Goal: Task Accomplishment & Management: Manage account settings

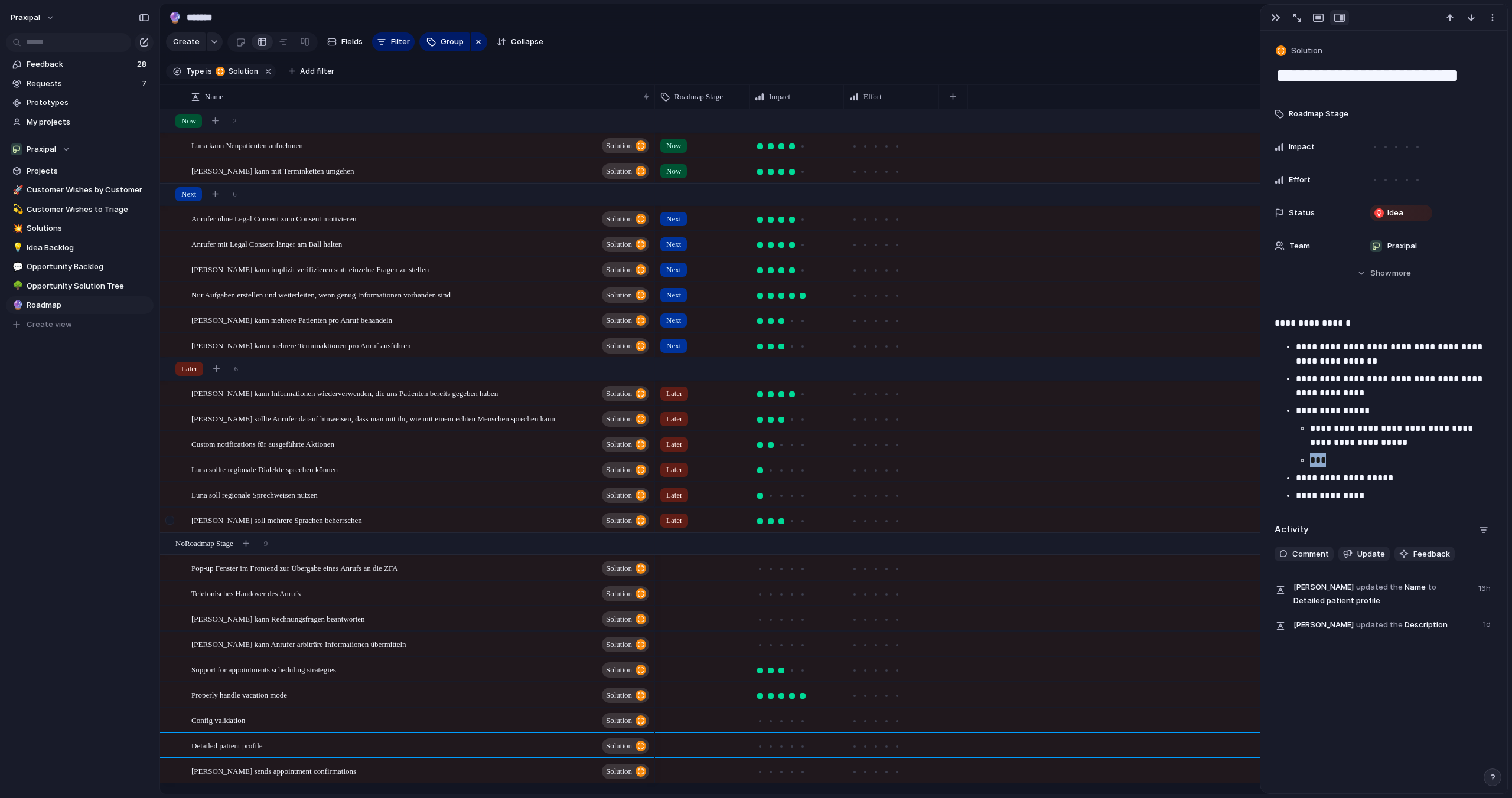
click at [166, 522] on div at bounding box center [170, 520] width 9 height 9
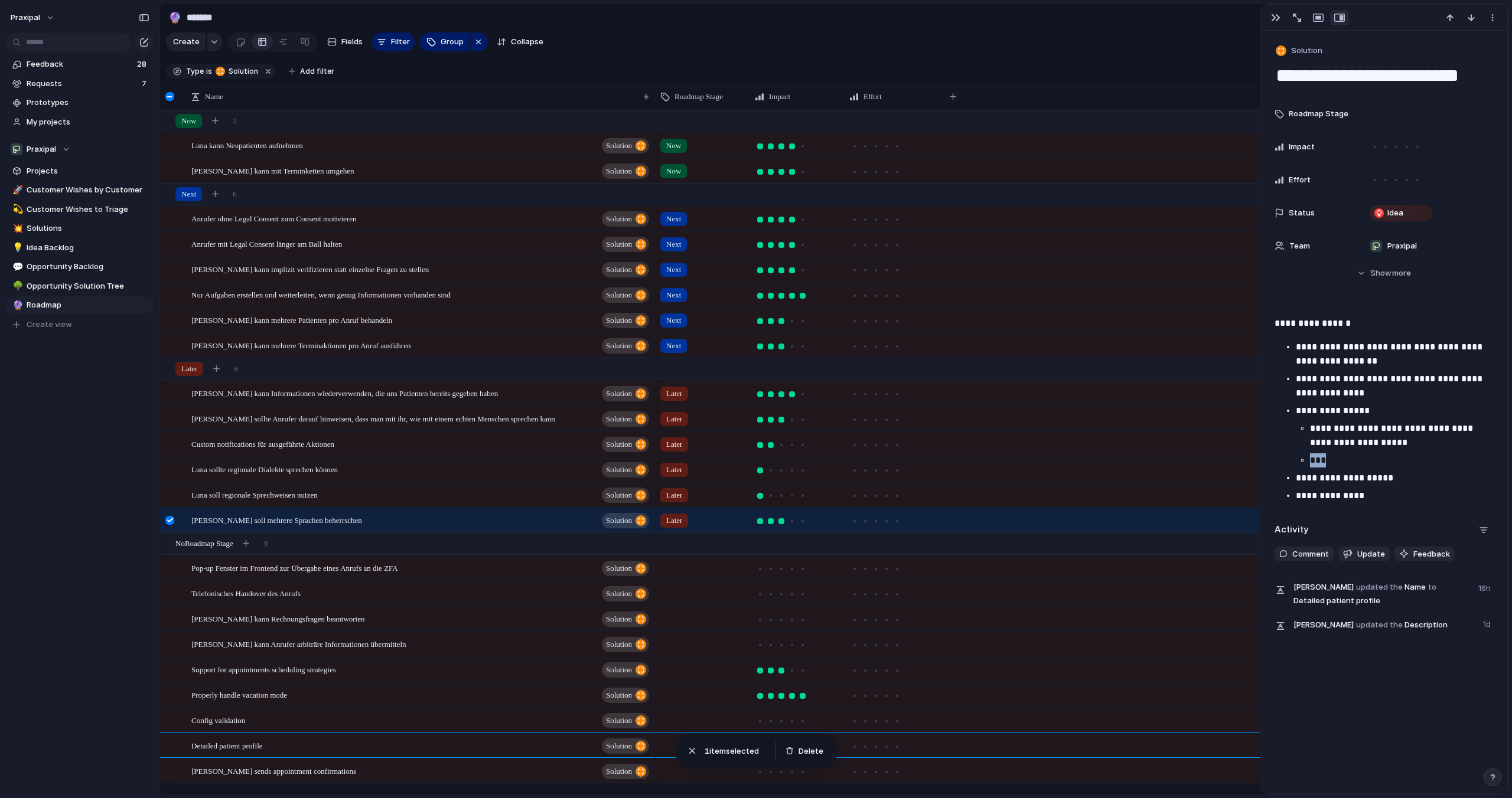
click at [172, 527] on div at bounding box center [172, 524] width 21 height 32
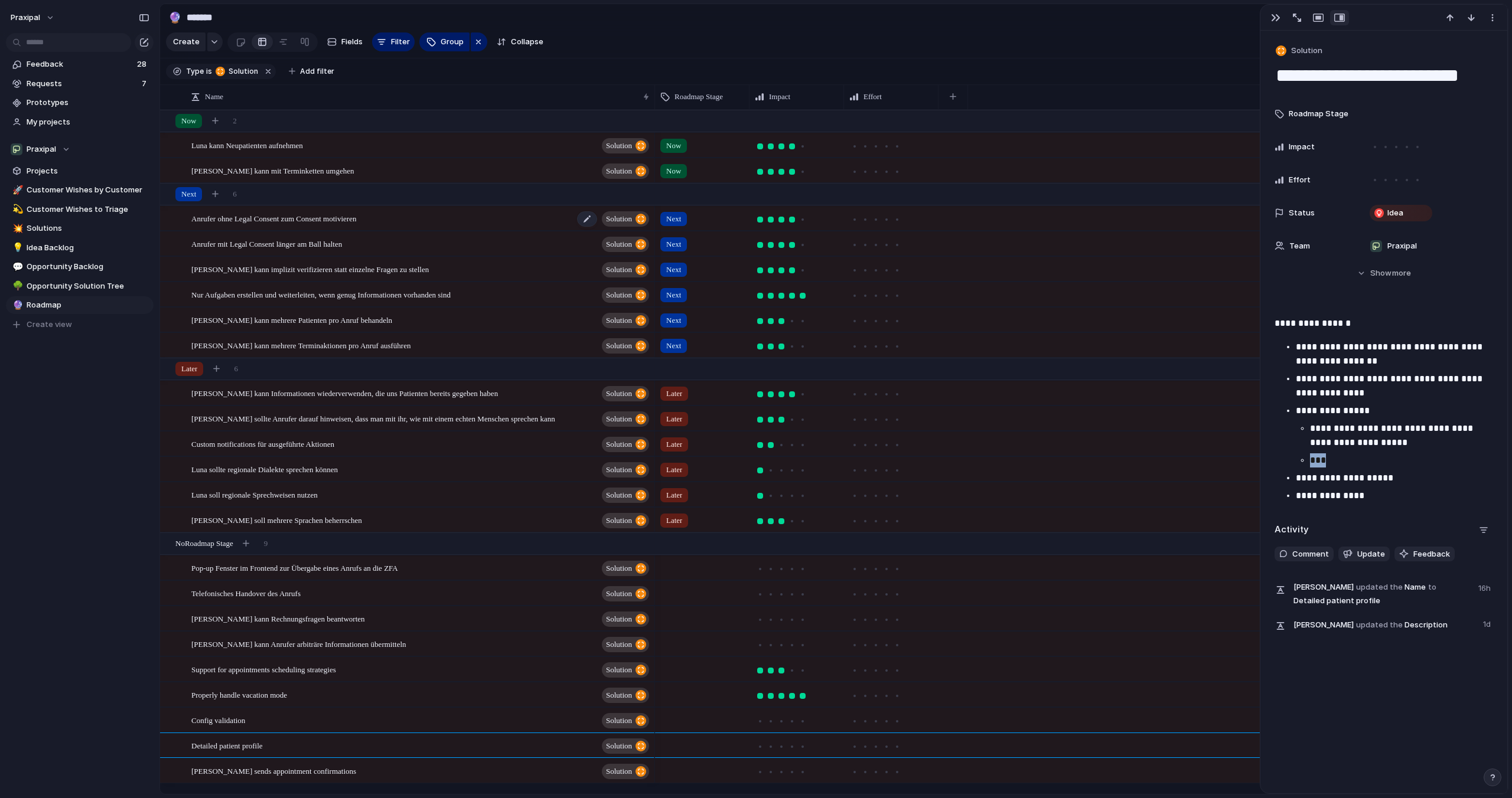
click at [311, 223] on span "Anrufer ohne Legal Consent zum Consent motivieren" at bounding box center [274, 218] width 165 height 13
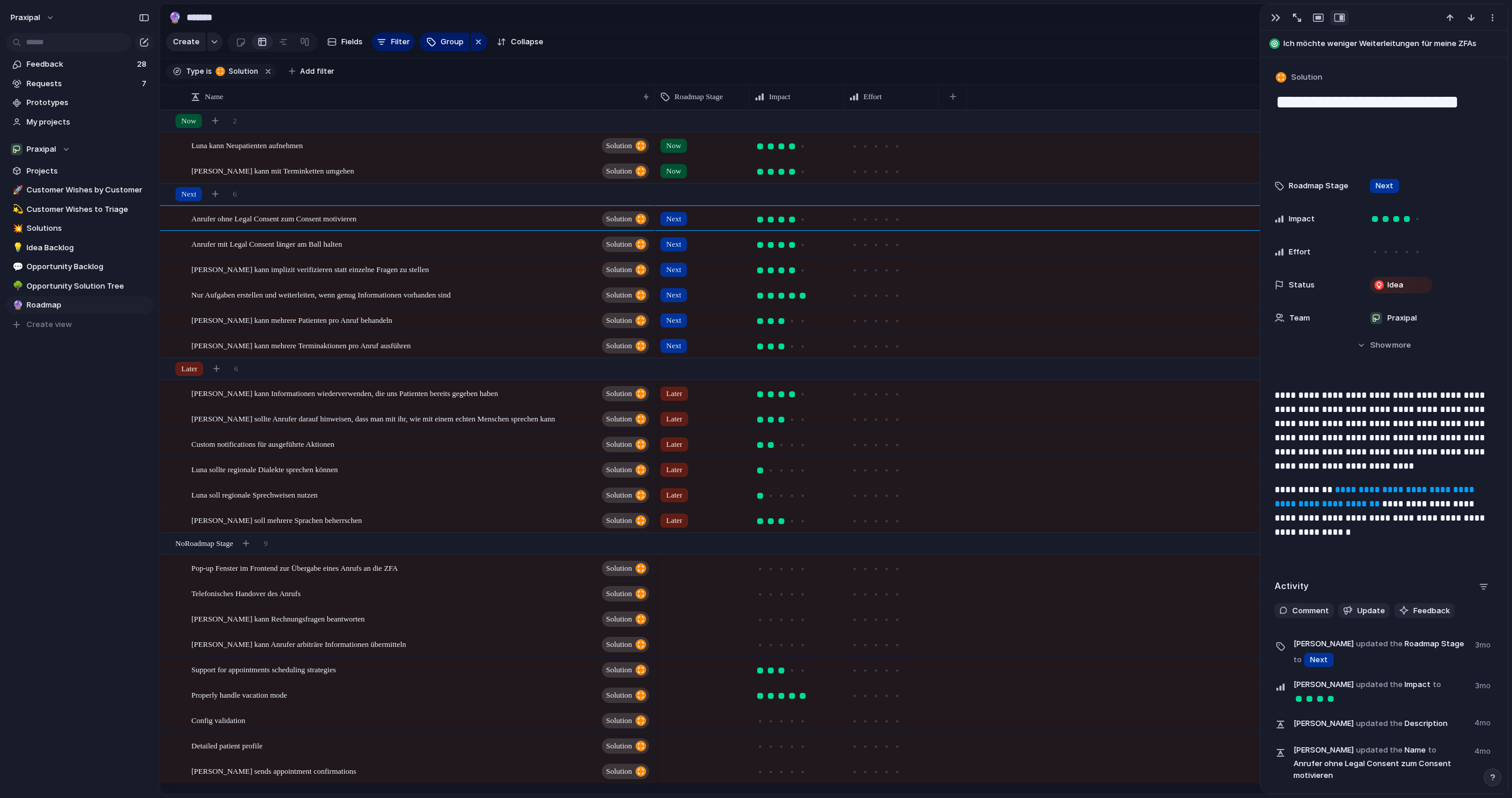
click at [676, 215] on span "Next" at bounding box center [674, 219] width 15 height 12
click at [694, 309] on li "Later" at bounding box center [706, 307] width 97 height 20
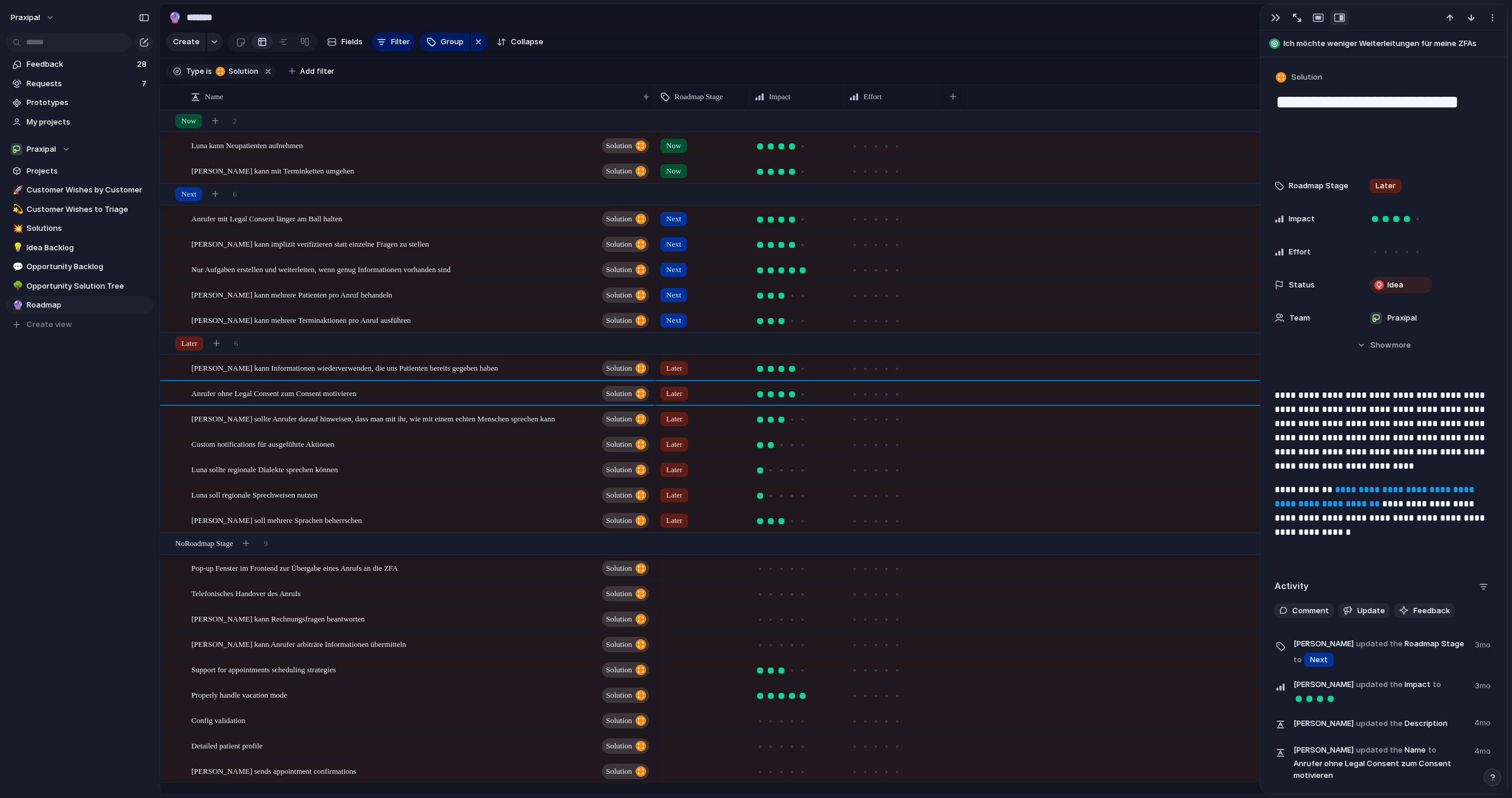
click at [675, 221] on span "Next" at bounding box center [674, 219] width 15 height 12
click at [689, 305] on div "Later" at bounding box center [678, 307] width 32 height 14
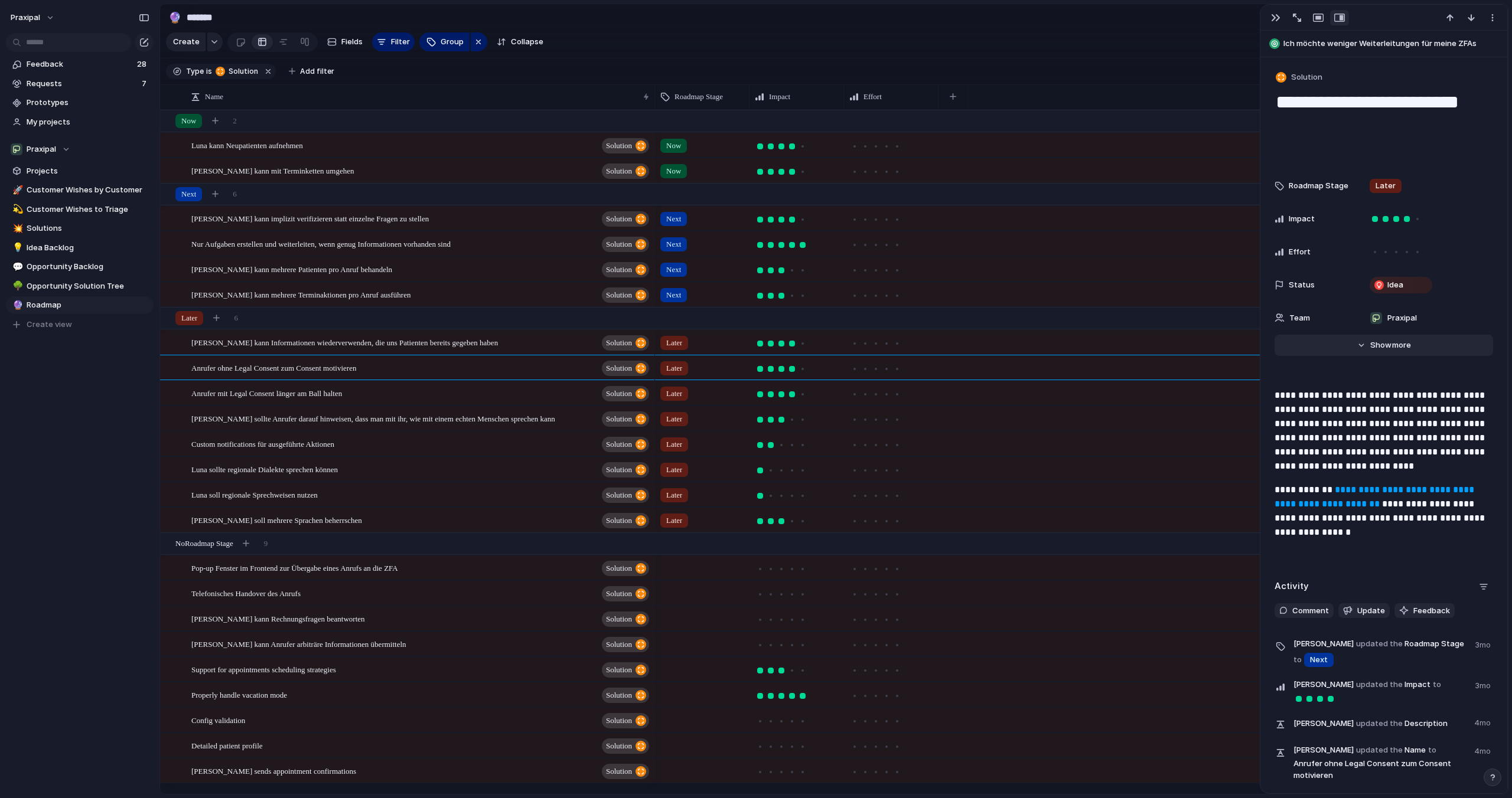
click at [1382, 337] on button "Hide Show more" at bounding box center [1383, 345] width 219 height 21
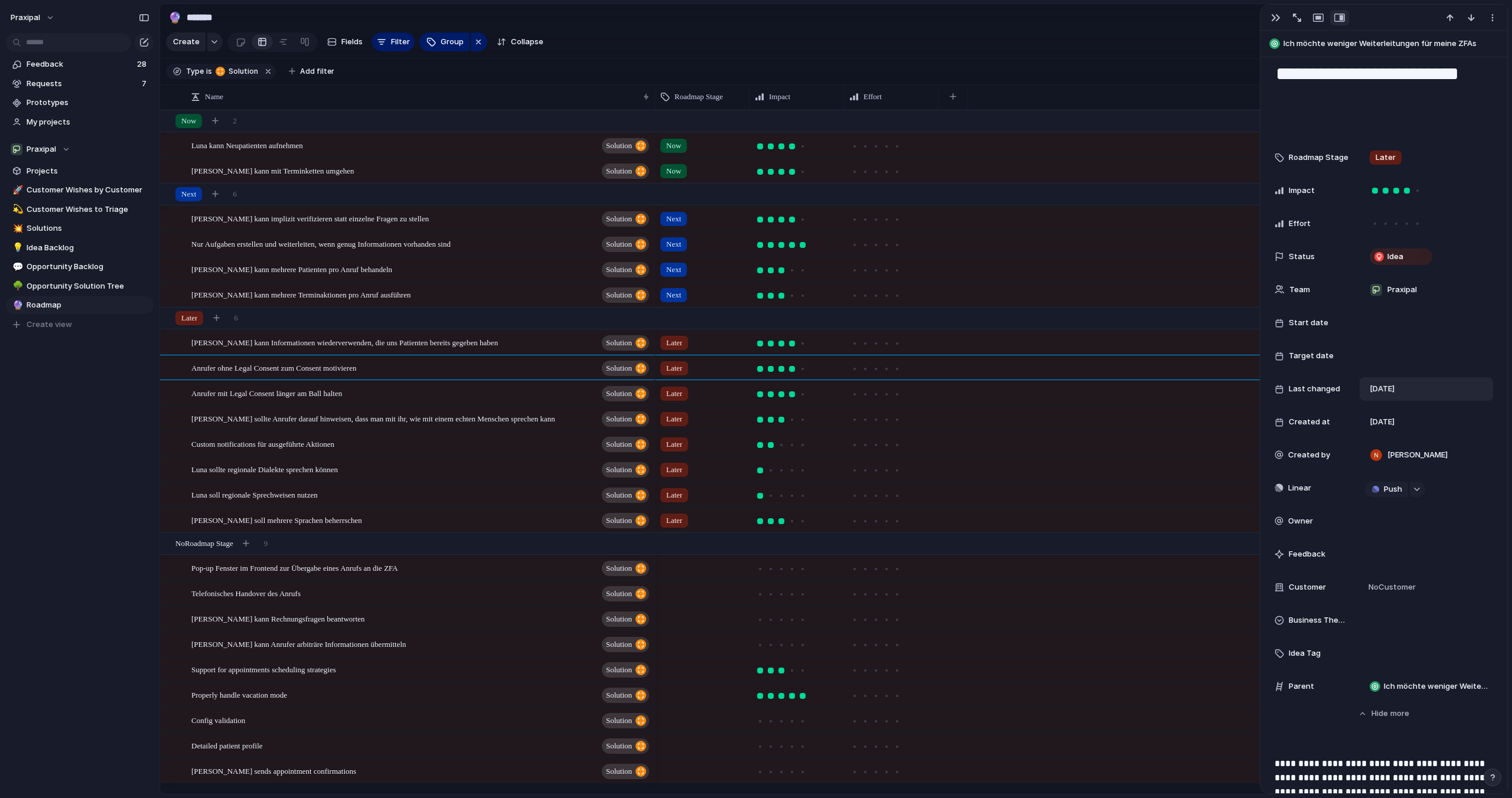
scroll to position [31, 0]
click at [1383, 658] on div at bounding box center [1426, 651] width 134 height 24
click at [1383, 658] on input "text" at bounding box center [1415, 668] width 101 height 24
click at [955, 97] on div "Frontend New Patient Config" at bounding box center [756, 399] width 1512 height 798
click at [955, 97] on div "button" at bounding box center [953, 96] width 7 height 7
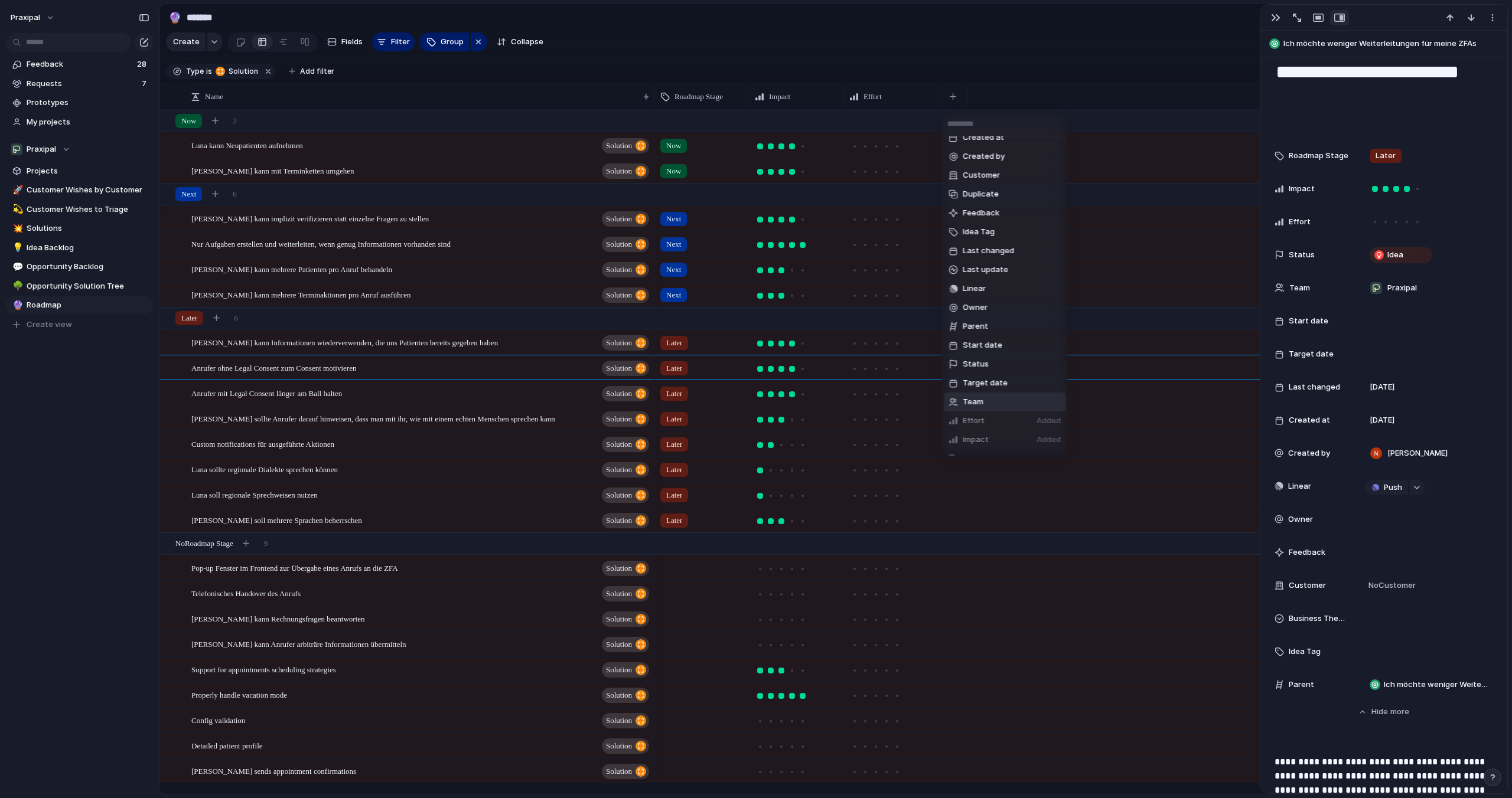
scroll to position [28, 0]
click at [994, 241] on li "Idea Tag" at bounding box center [1005, 233] width 122 height 19
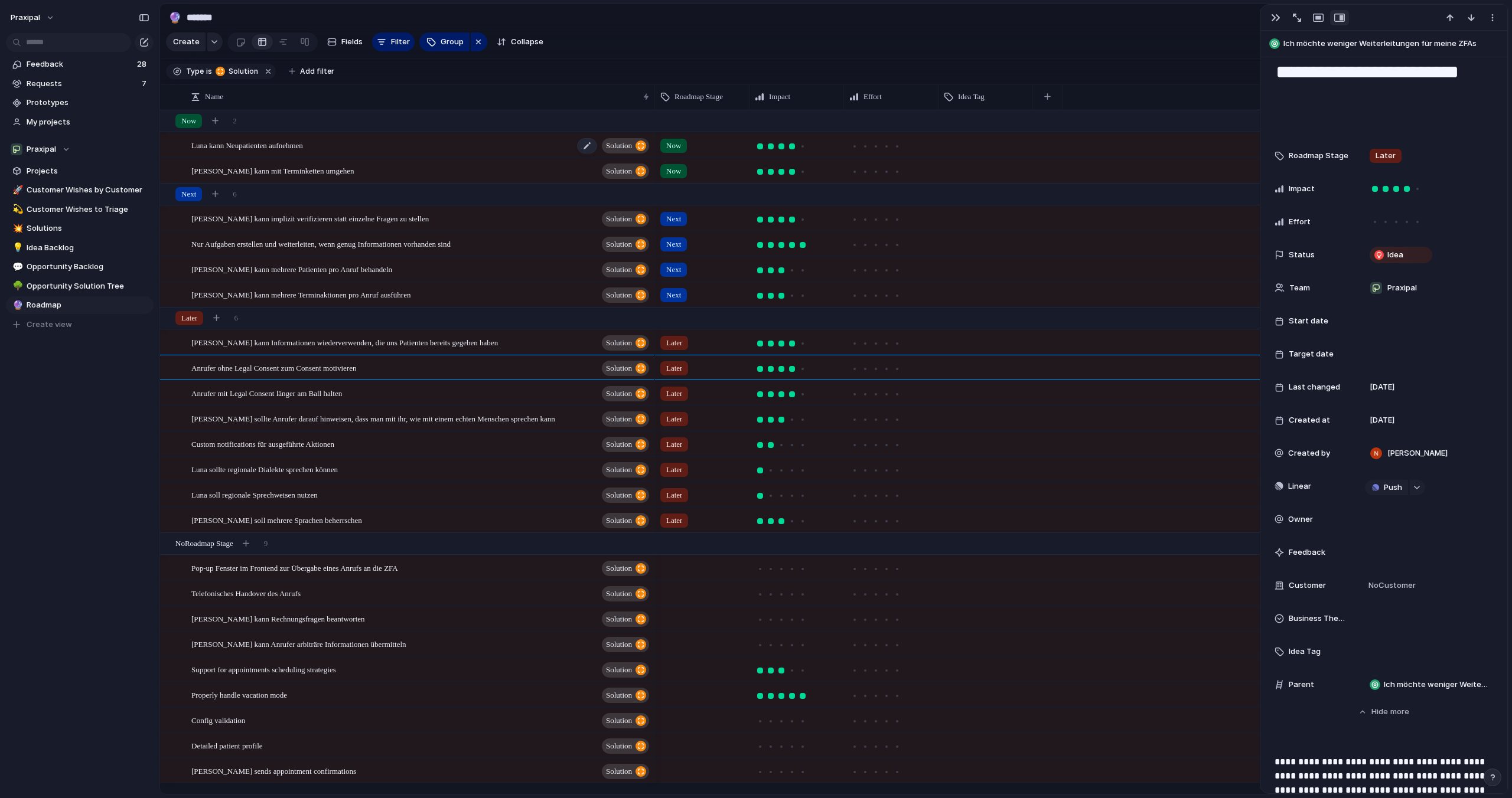
click at [329, 149] on div "Luna kann Neupatienten aufnehmen Solution" at bounding box center [421, 145] width 459 height 24
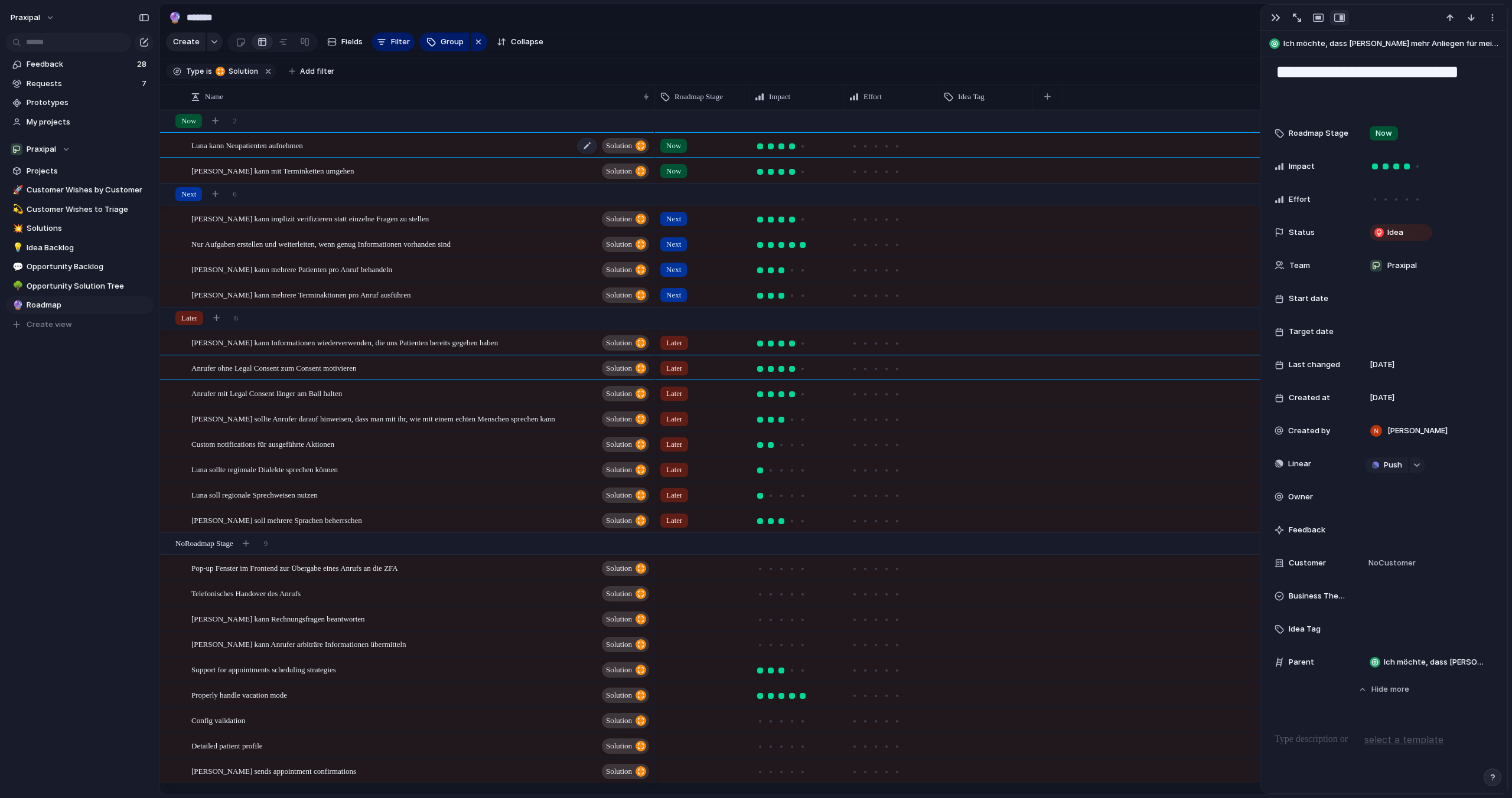
click at [303, 148] on span "Luna kann Neupatienten aufnehmen" at bounding box center [247, 145] width 111 height 13
drag, startPoint x: 332, startPoint y: 142, endPoint x: 210, endPoint y: 144, distance: 122.0
click at [210, 144] on textarea "**********" at bounding box center [393, 147] width 403 height 15
click at [80, 271] on span "Opportunity Backlog" at bounding box center [87, 267] width 123 height 12
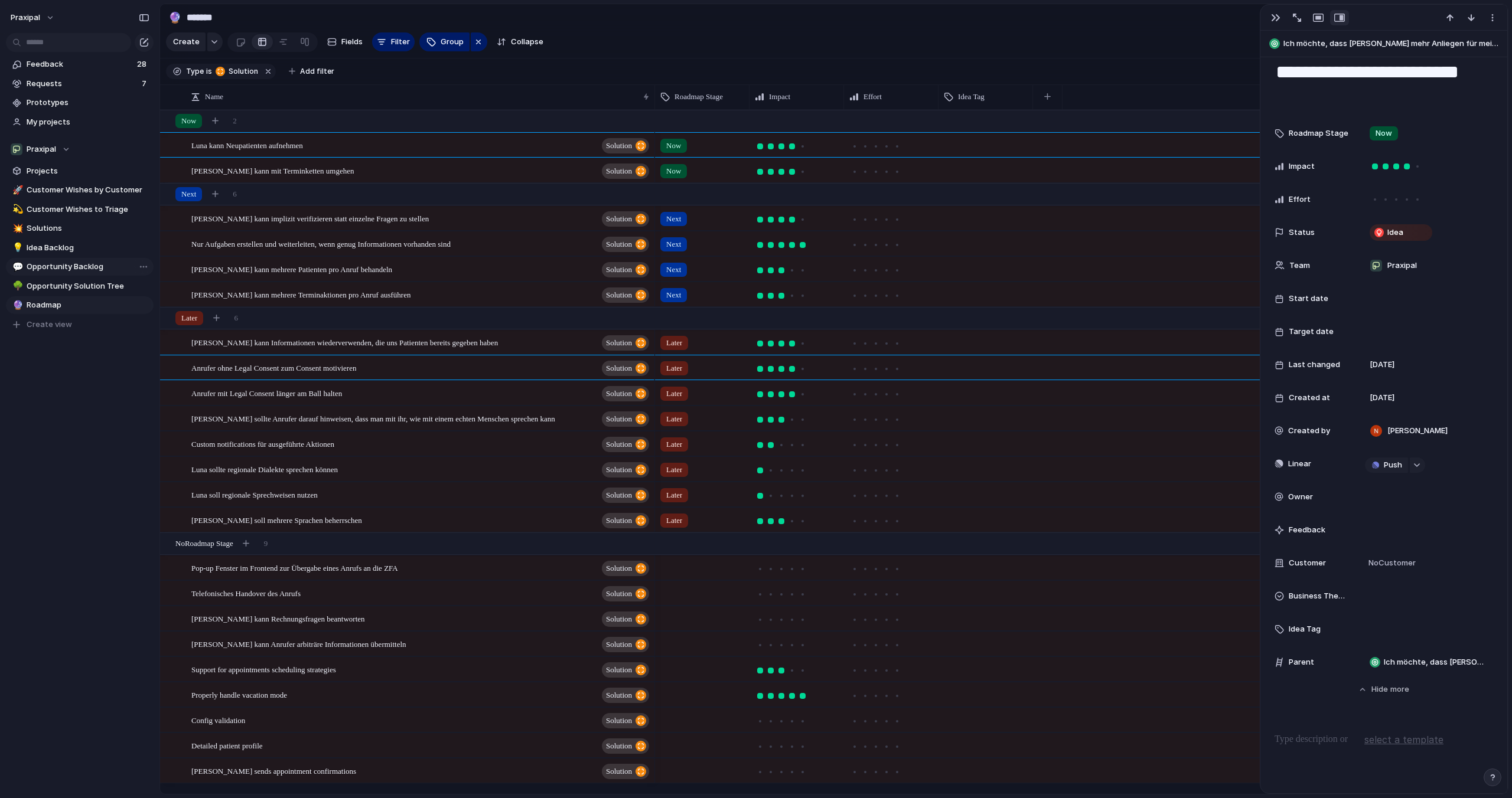
type input "**********"
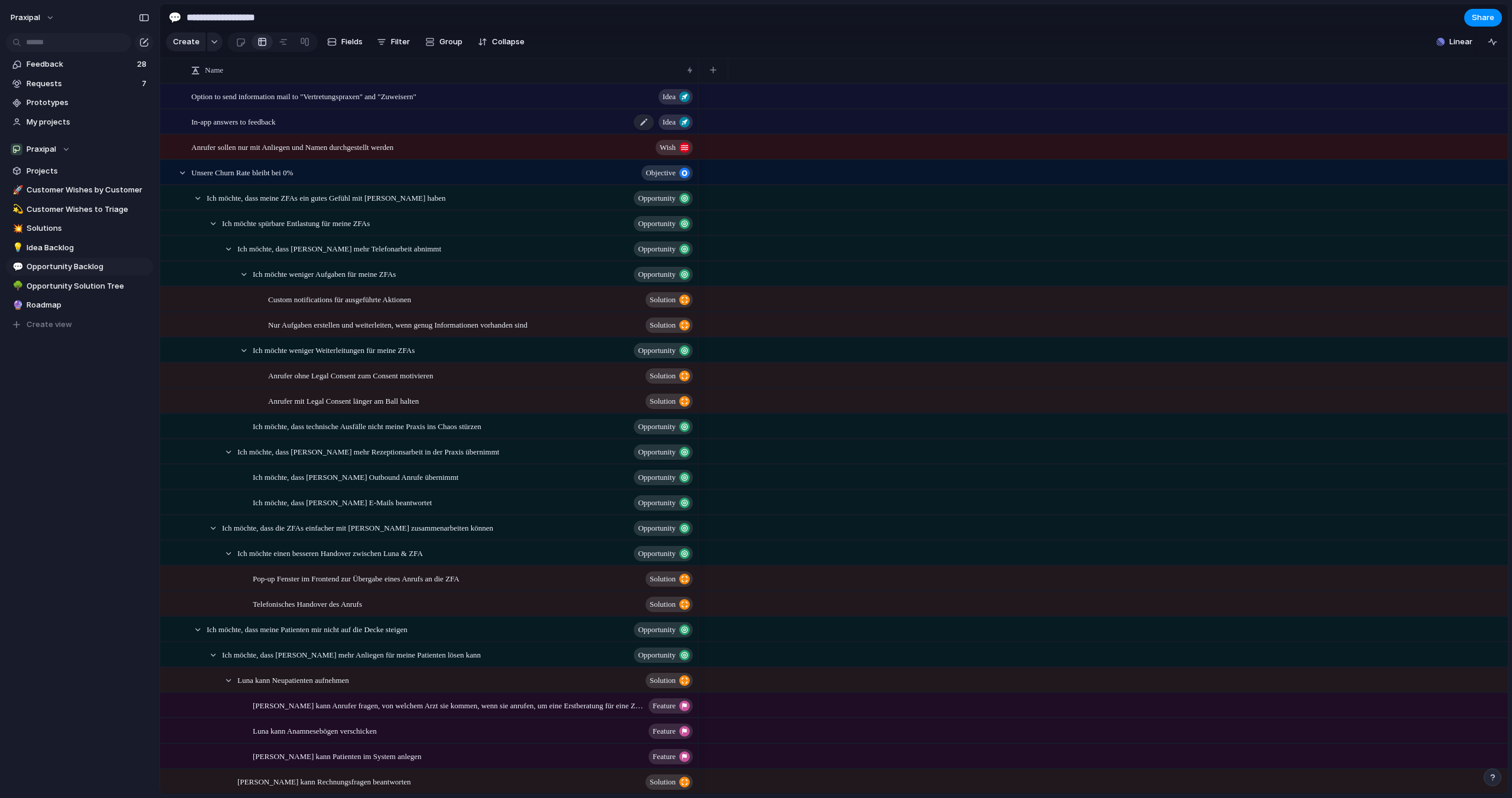
click at [294, 129] on div "In-app answers to feedback Idea" at bounding box center [443, 121] width 503 height 24
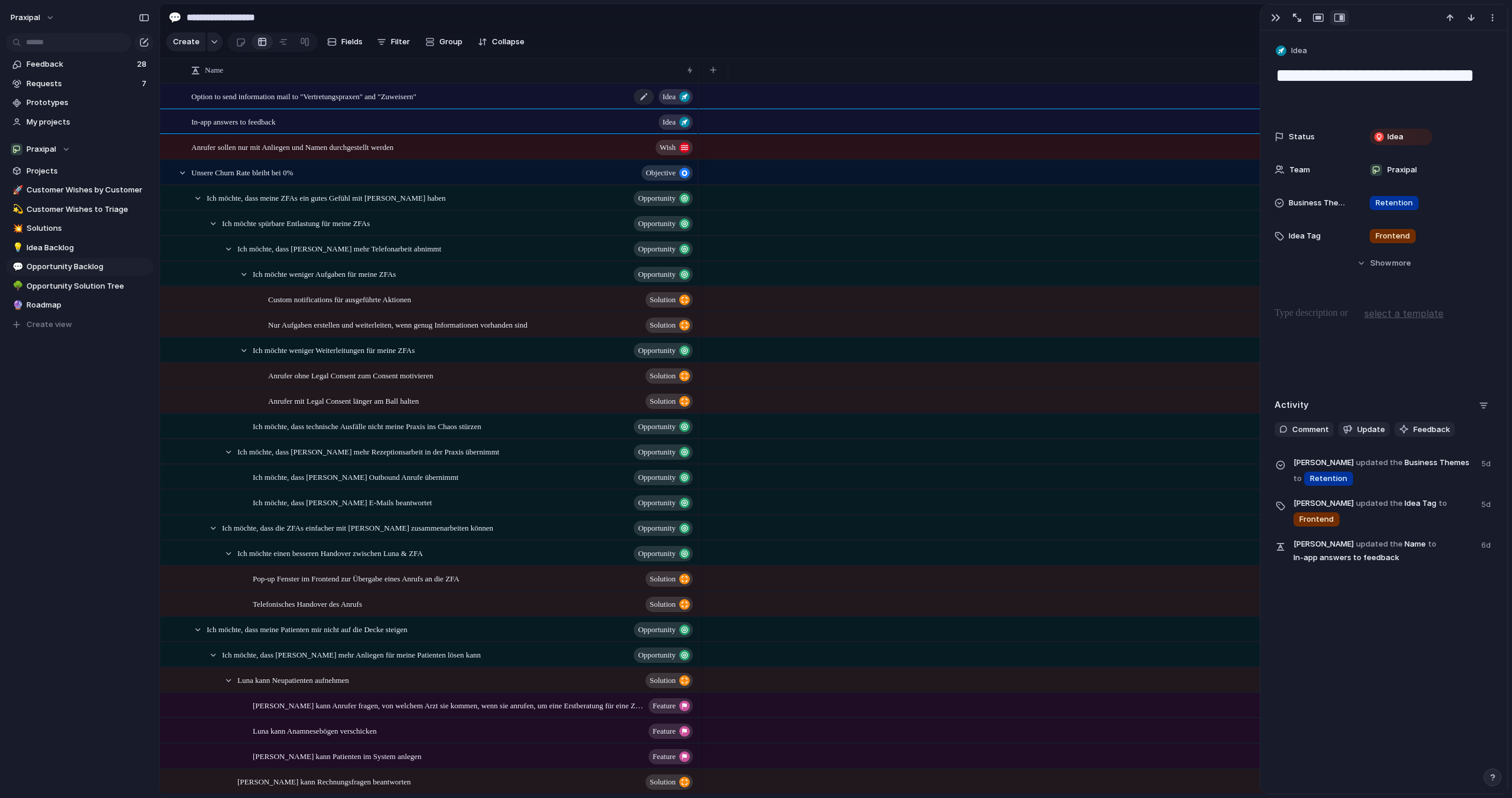
click at [290, 101] on span "Option to send information mail to "Vertretungspraxen" and "Zuweisern"" at bounding box center [304, 96] width 225 height 13
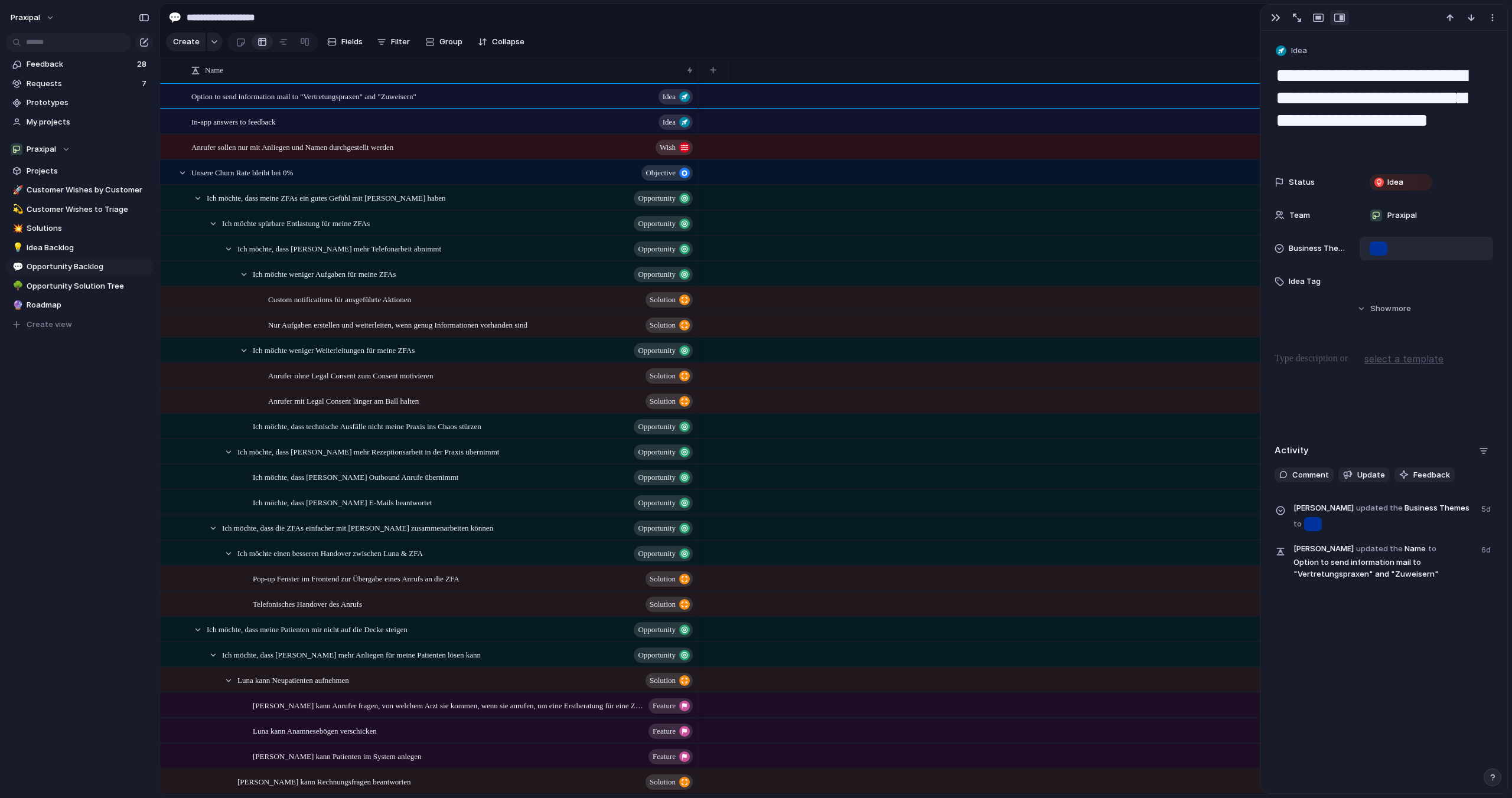
click at [1385, 251] on div at bounding box center [1378, 248] width 17 height 14
click at [1384, 251] on div "Acquistion Activation Retention Internal Tooling Monetization" at bounding box center [756, 399] width 1512 height 798
click at [403, 124] on div "In-app answers to feedback Idea" at bounding box center [443, 121] width 503 height 24
type textarea "**********"
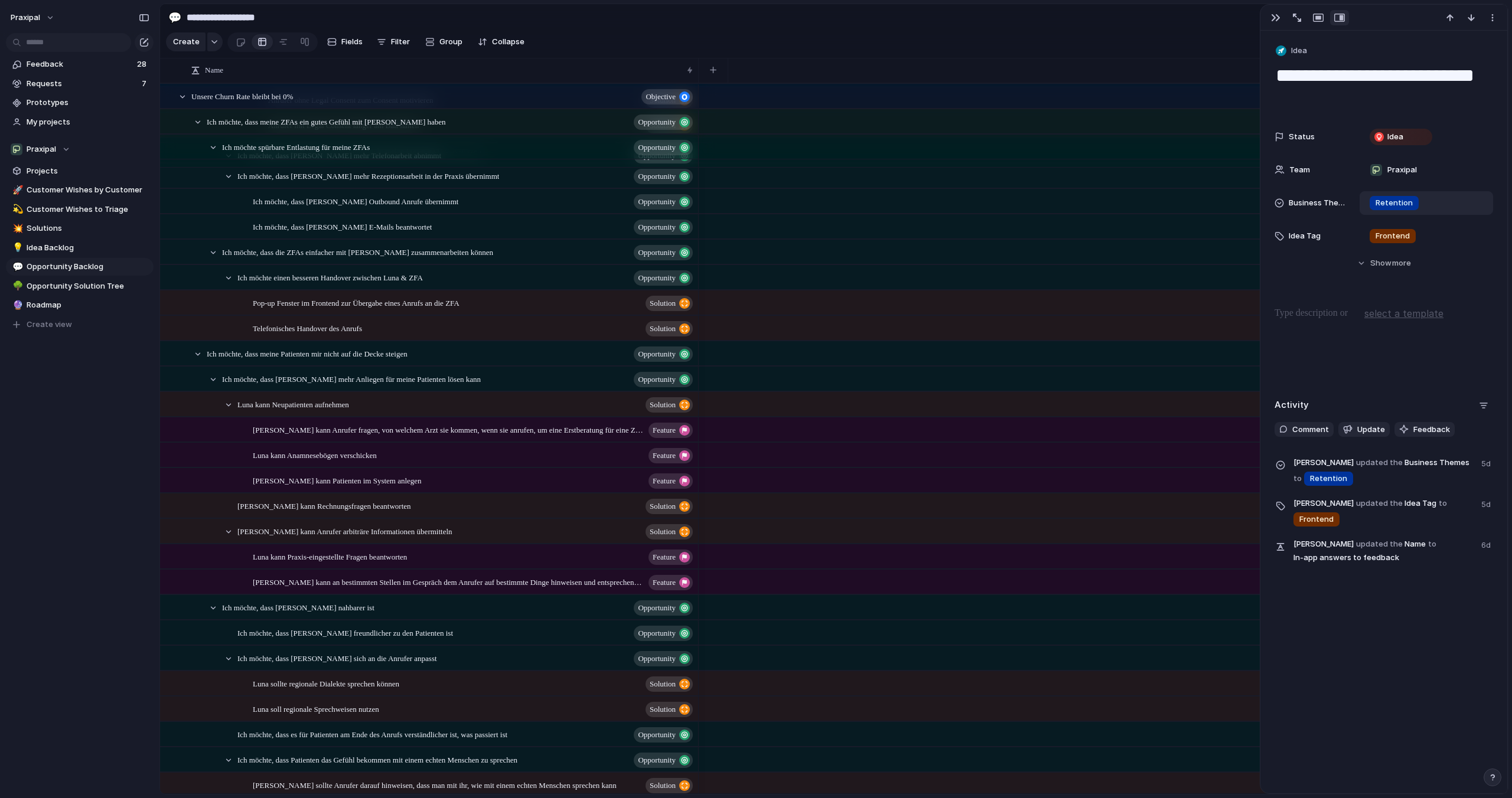
scroll to position [282, 0]
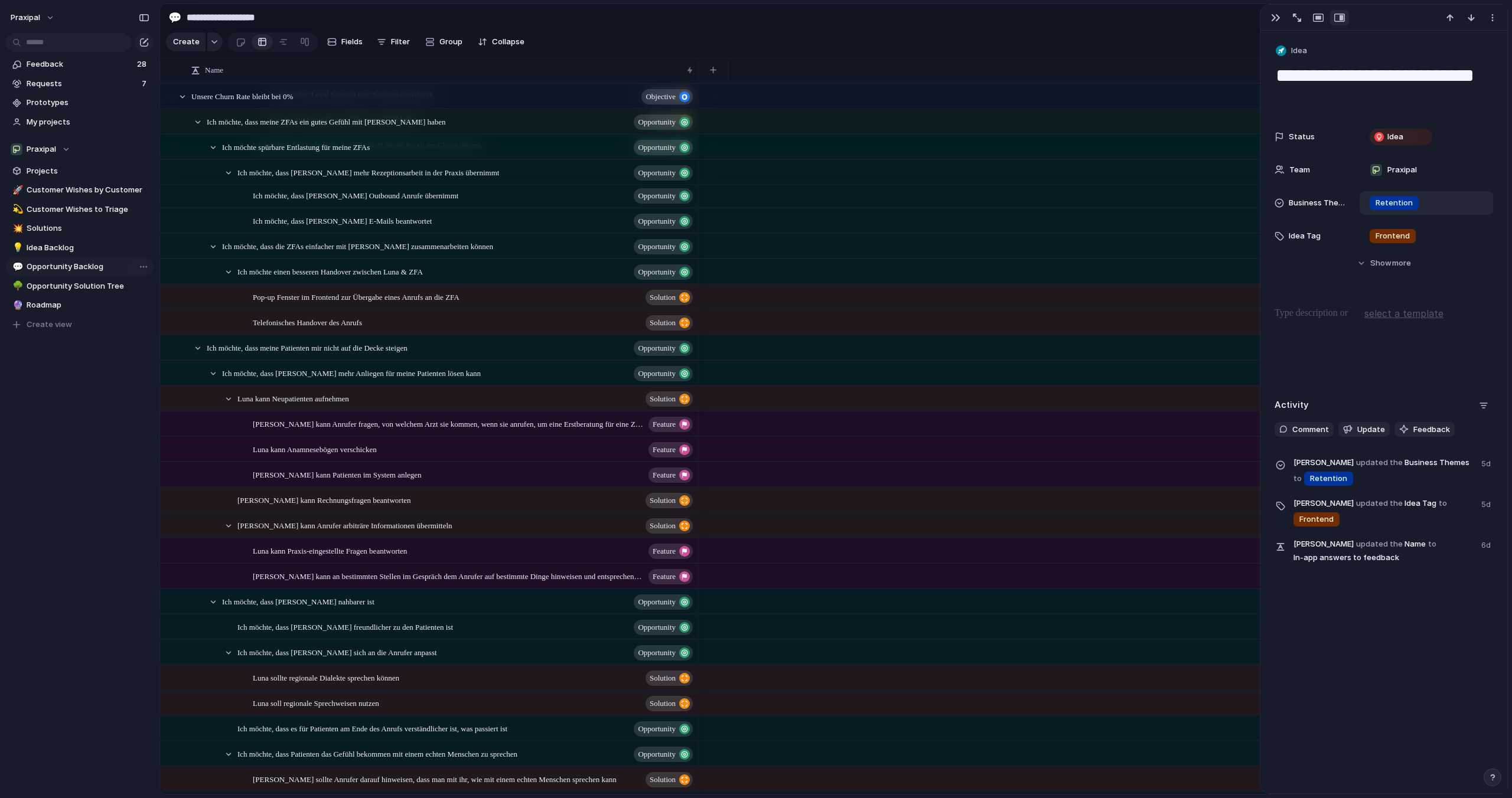
click at [78, 265] on span "Opportunity Backlog" at bounding box center [87, 267] width 123 height 12
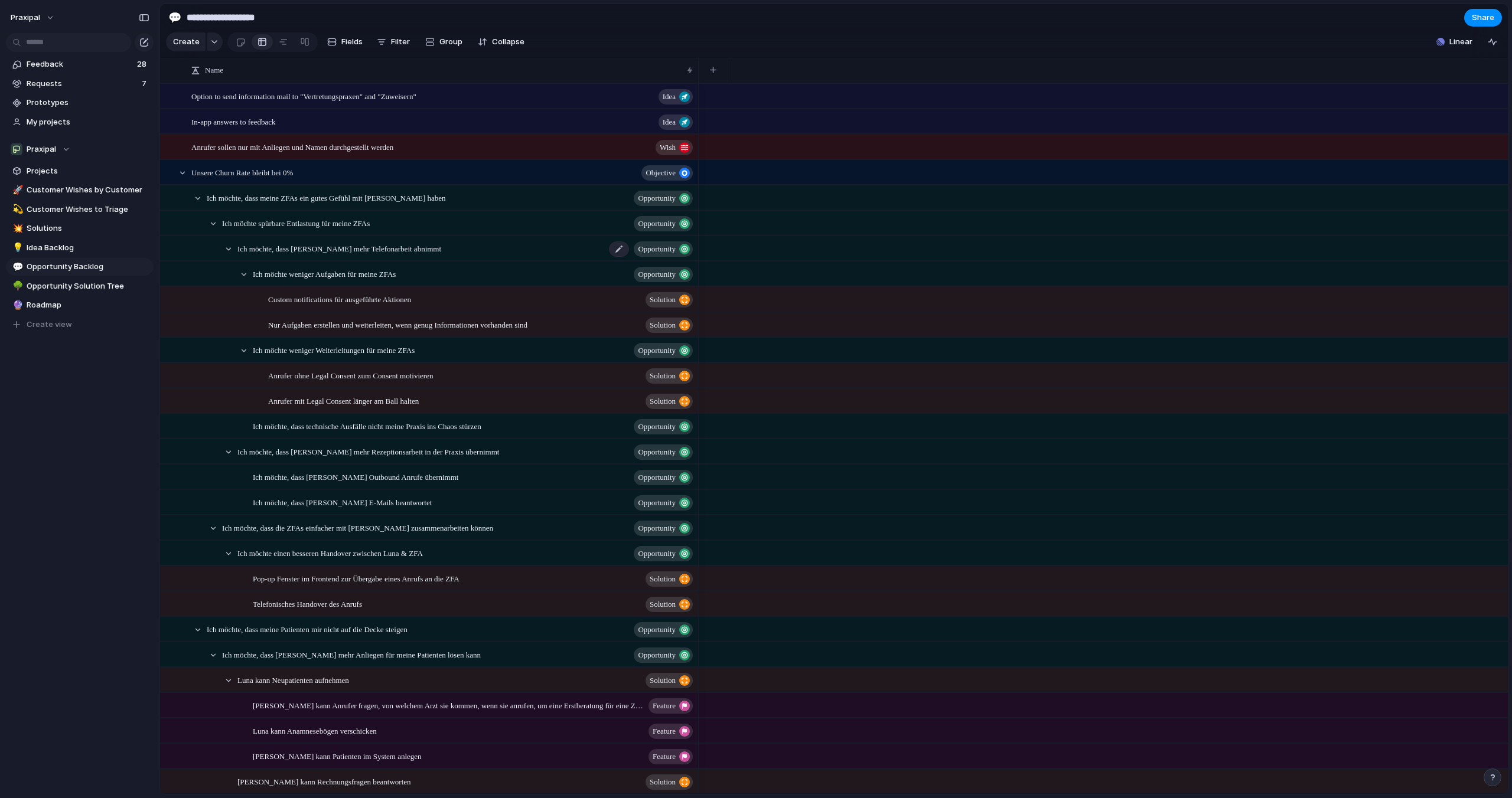
scroll to position [457, 0]
